Goal: Task Accomplishment & Management: Use online tool/utility

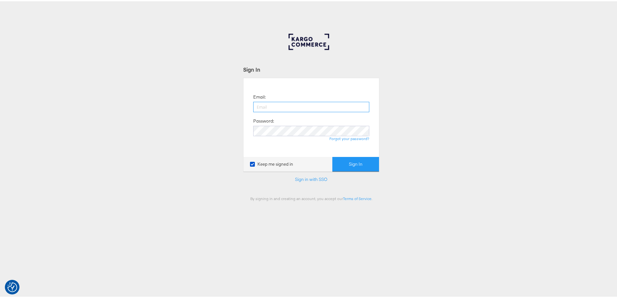
click at [285, 103] on input "email" at bounding box center [311, 105] width 116 height 10
type input "ashleigh.jones@ao.com"
click at [332, 156] on button "Sign In" at bounding box center [355, 163] width 47 height 15
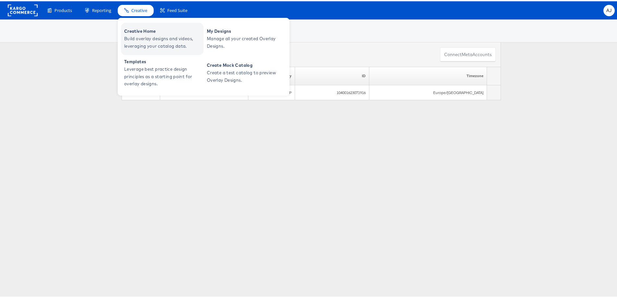
click at [145, 30] on span "Creative Home" at bounding box center [163, 29] width 78 height 7
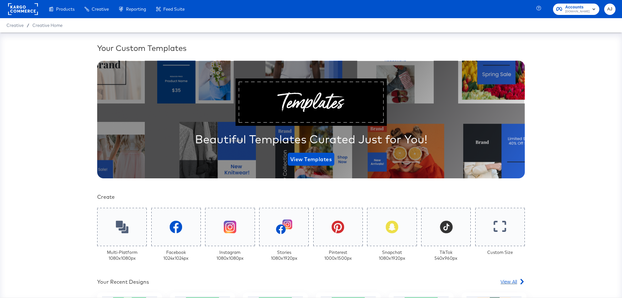
click at [505, 281] on span "View All" at bounding box center [509, 281] width 17 height 6
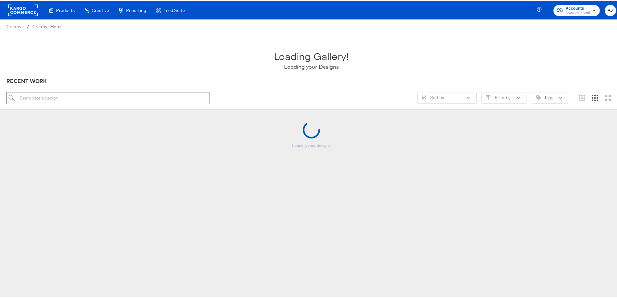
click at [59, 94] on input "search" at bounding box center [107, 97] width 203 height 12
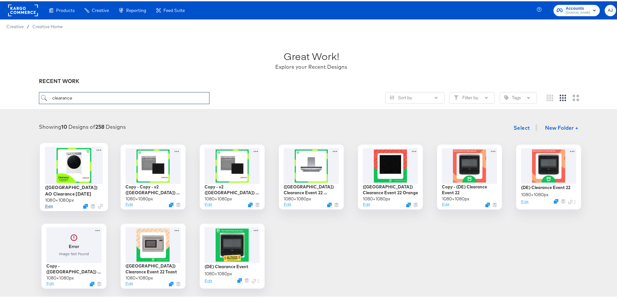
type input "clearance"
click at [45, 206] on button "Edit" at bounding box center [49, 205] width 8 height 6
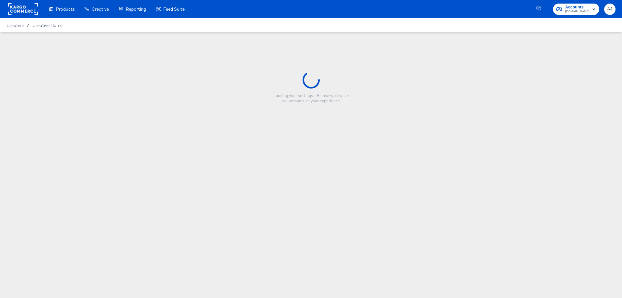
type input "(UK) AO Clearance August 2024"
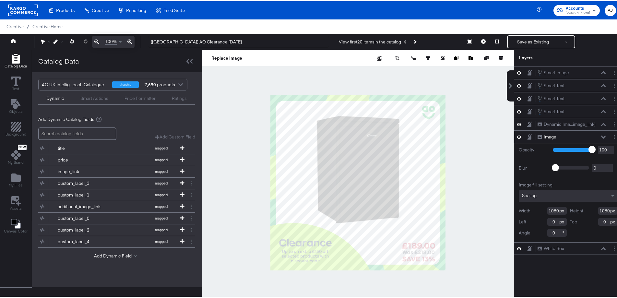
click at [475, 199] on div at bounding box center [358, 182] width 312 height 266
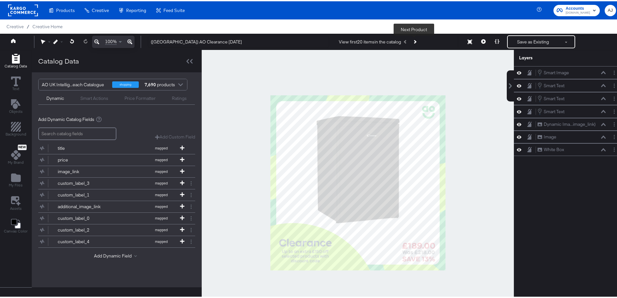
click at [414, 44] on button "Next Product" at bounding box center [414, 41] width 9 height 12
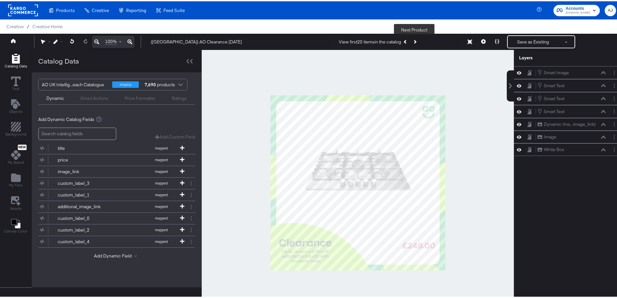
click at [414, 44] on button "Next Product" at bounding box center [414, 41] width 9 height 12
